Goal: Use online tool/utility

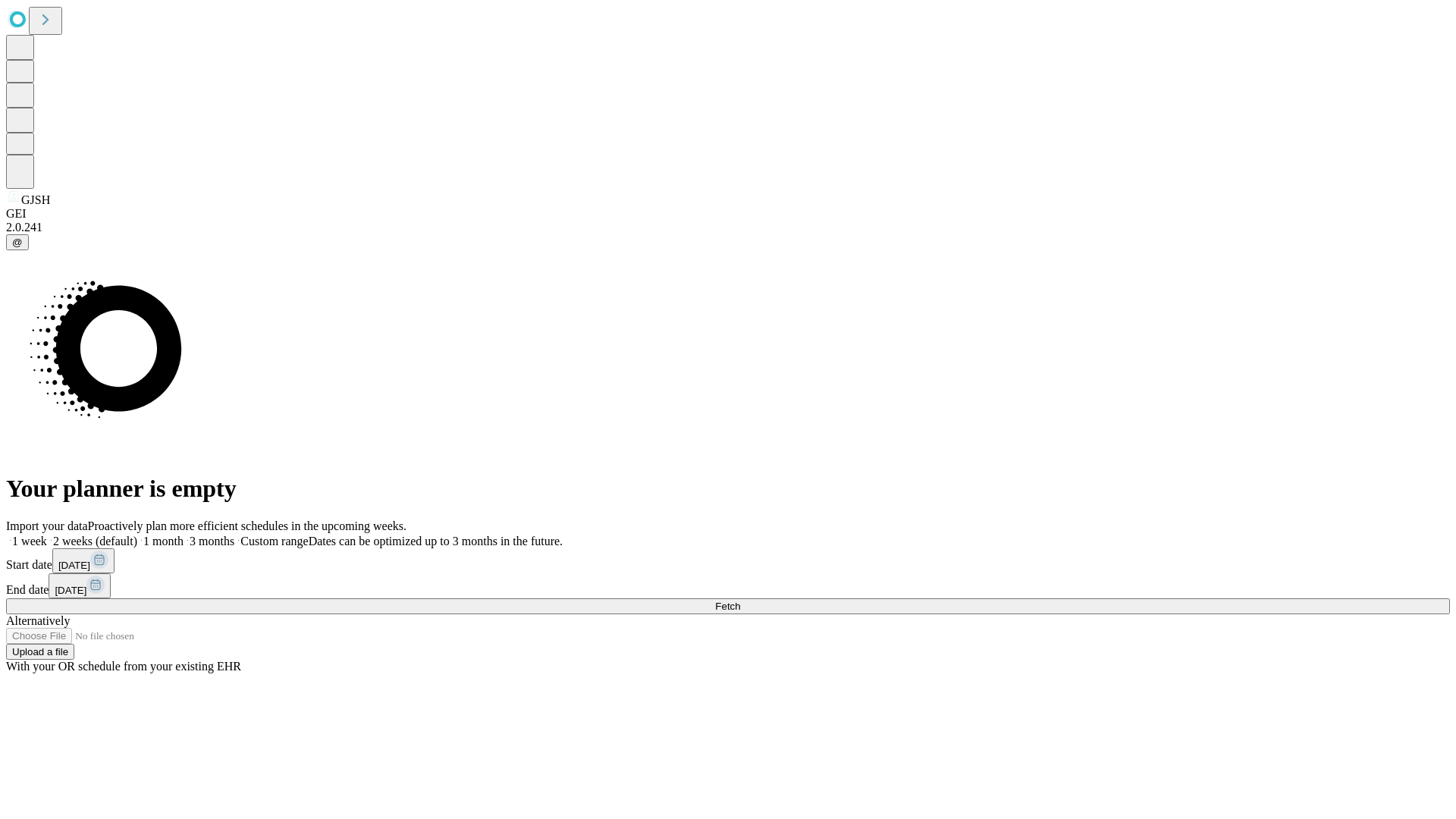
click at [740, 601] on span "Fetch" at bounding box center [728, 606] width 25 height 11
